Goal: Information Seeking & Learning: Find contact information

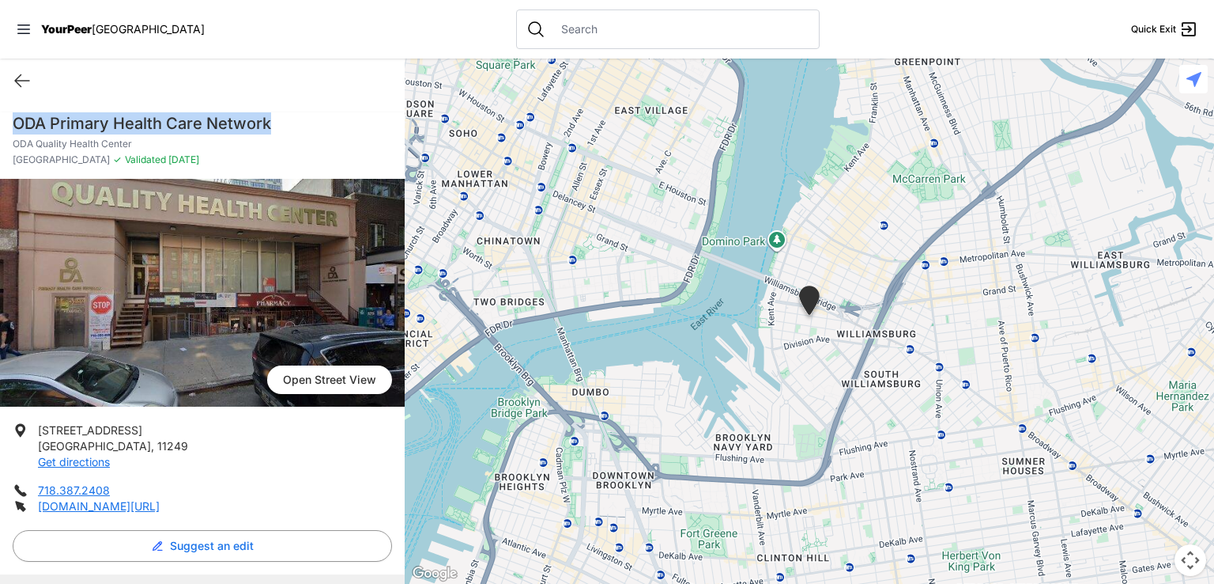
drag, startPoint x: 278, startPoint y: 125, endPoint x: 0, endPoint y: 108, distance: 278.1
click at [0, 108] on div "ODA Primary Health Care Network ODA Quality Health Center [GEOGRAPHIC_DATA] ✓ V…" at bounding box center [202, 393] width 405 height 581
copy h1 "ODA Primary Health Care Network"
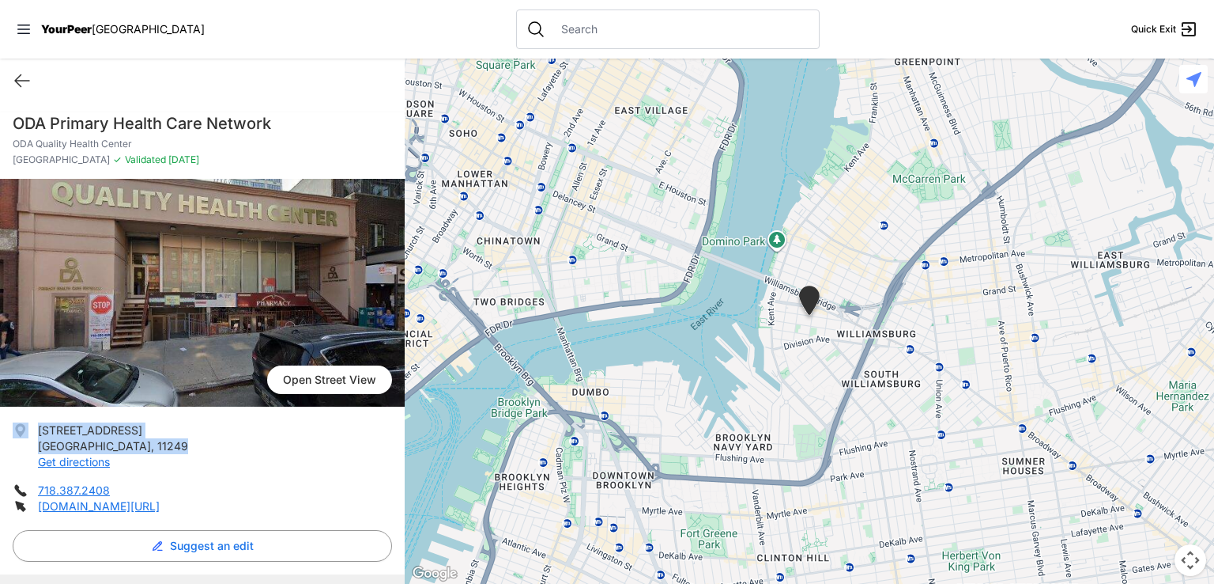
drag, startPoint x: 116, startPoint y: 441, endPoint x: 16, endPoint y: 425, distance: 101.8
click at [16, 425] on li "[STREET_ADDRESS] Get directions" at bounding box center [203, 445] width 380 height 47
click at [152, 455] on li "[STREET_ADDRESS] Get directions" at bounding box center [203, 445] width 380 height 47
drag, startPoint x: 111, startPoint y: 444, endPoint x: 39, endPoint y: 431, distance: 73.1
click at [40, 431] on li "[STREET_ADDRESS] Get directions" at bounding box center [203, 445] width 380 height 47
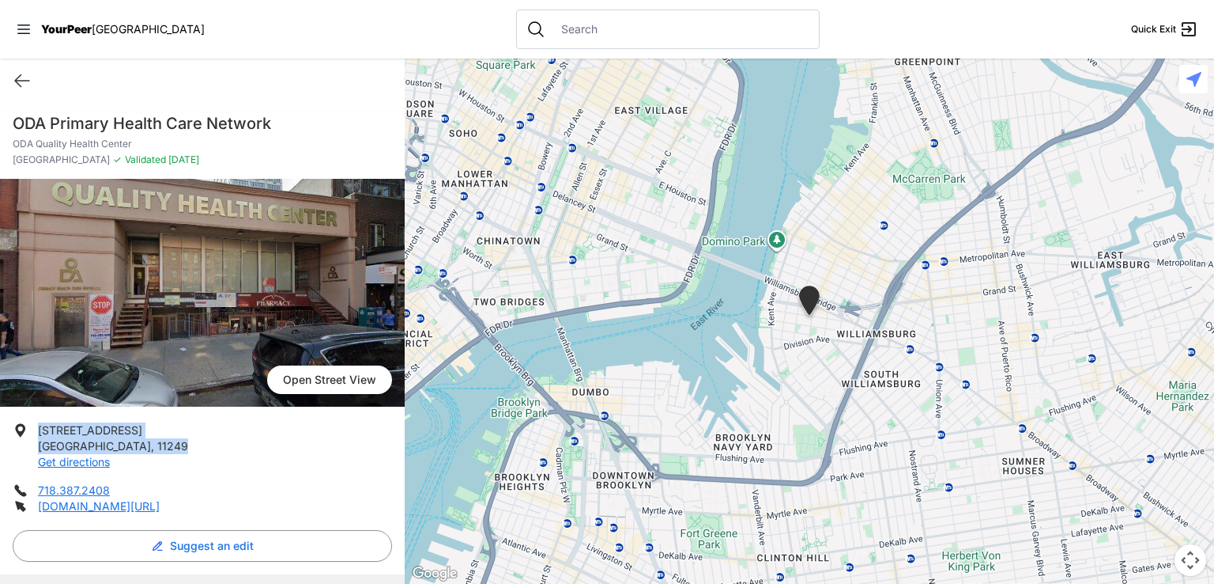
copy p "[STREET_ADDRESS]"
click at [132, 484] on li "718.387.2408" at bounding box center [203, 490] width 380 height 16
drag, startPoint x: 122, startPoint y: 492, endPoint x: 35, endPoint y: 481, distance: 87.7
click at [35, 481] on ul "[STREET_ADDRESS] Get directions 718.387.2408 [DOMAIN_NAME][URL]" at bounding box center [203, 468] width 380 height 92
copy link "718.387.2408"
